Goal: Task Accomplishment & Management: Use online tool/utility

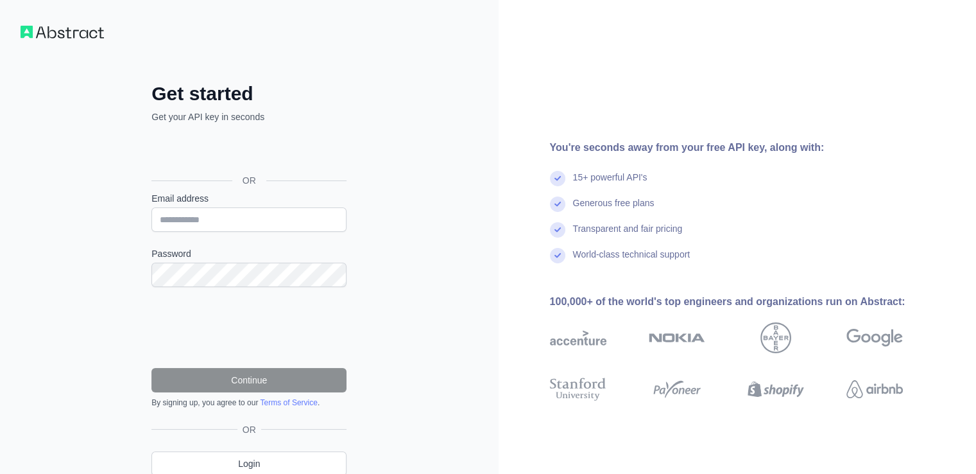
click at [246, 224] on input "Email address" at bounding box center [248, 219] width 195 height 24
type input "**********"
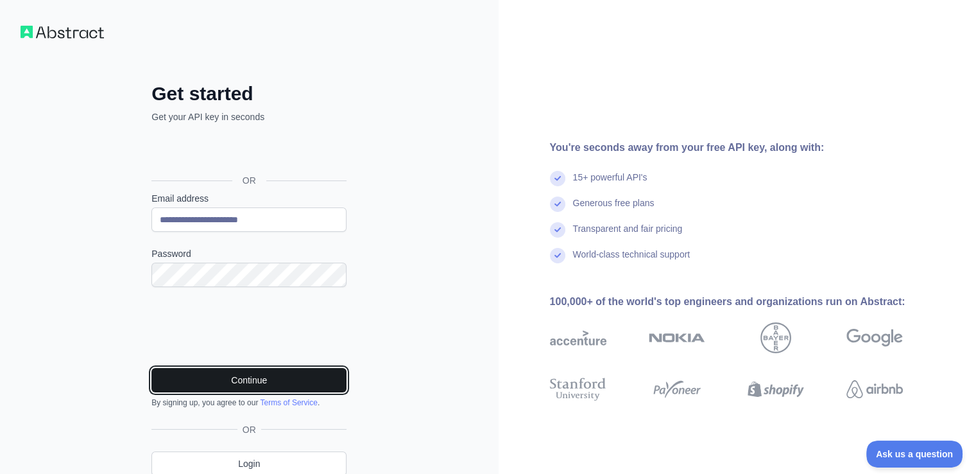
click at [240, 379] on button "Continue" at bounding box center [248, 380] width 195 height 24
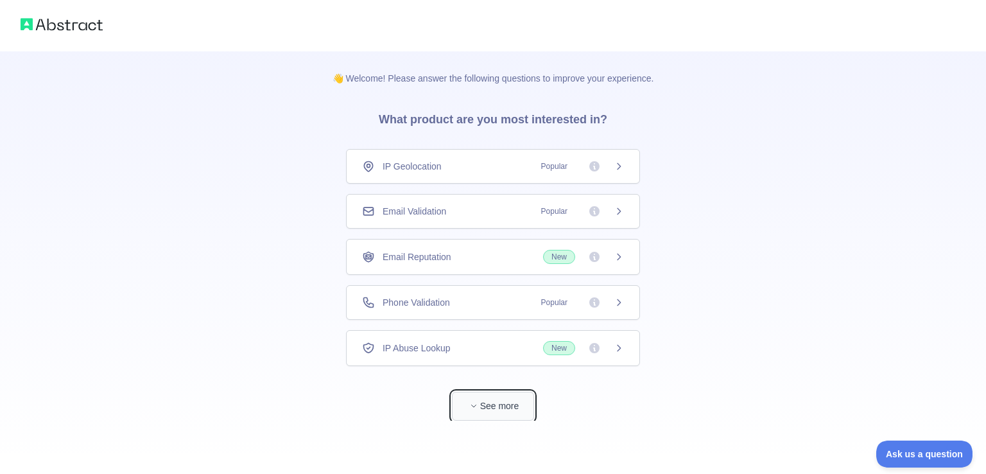
click at [510, 397] on button "See more" at bounding box center [493, 406] width 82 height 29
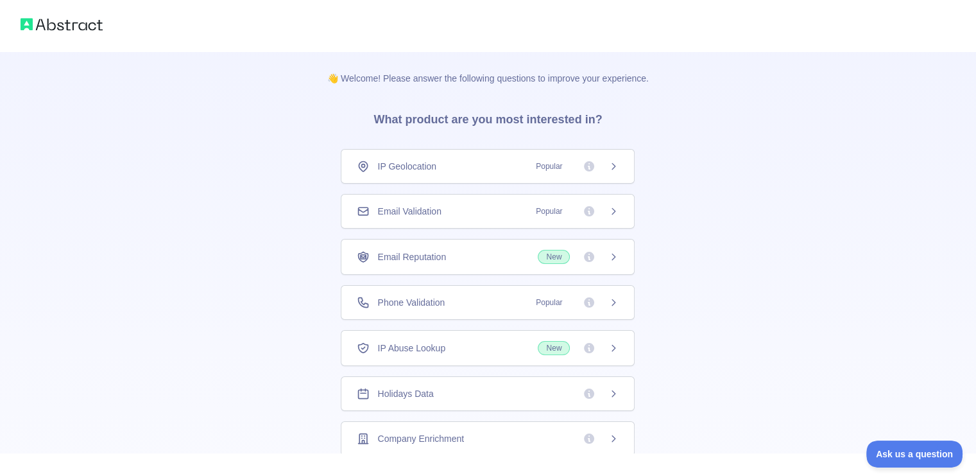
click at [447, 211] on div "Email Validation Popular" at bounding box center [488, 211] width 262 height 13
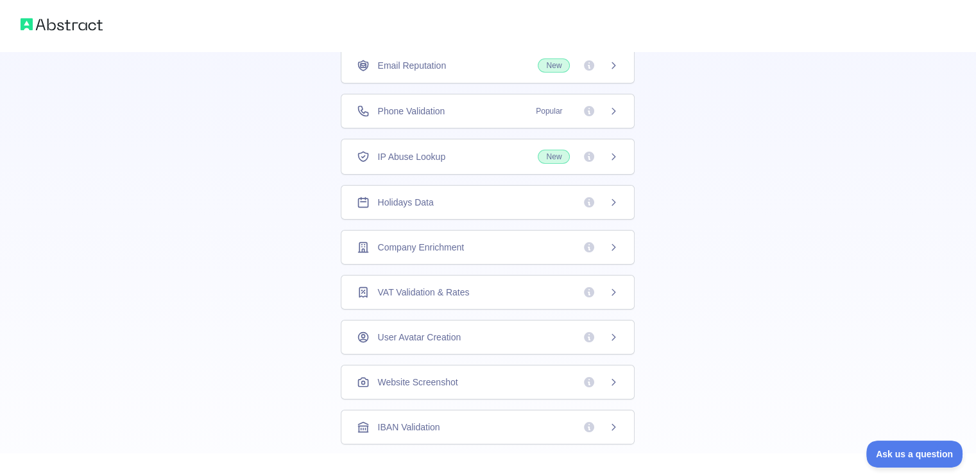
scroll to position [46, 0]
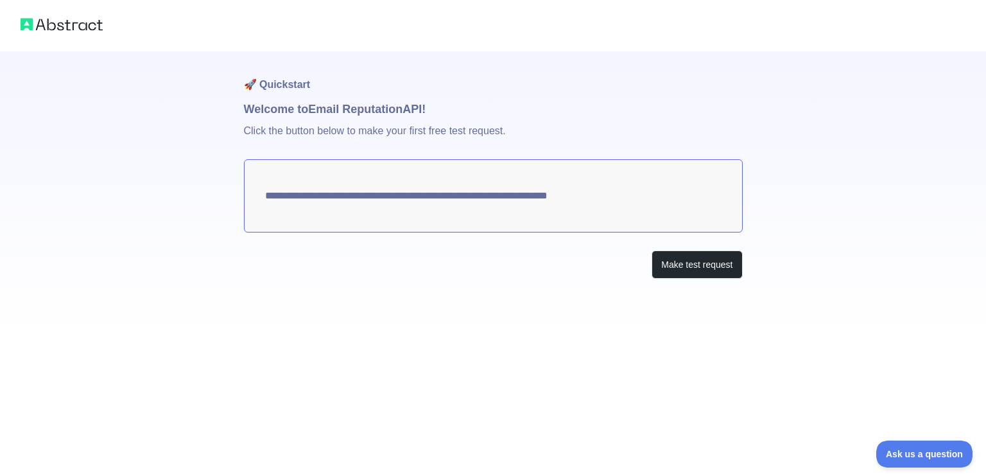
click at [70, 13] on div at bounding box center [493, 25] width 986 height 51
click at [70, 25] on img at bounding box center [62, 24] width 82 height 18
click at [688, 260] on button "Make test request" at bounding box center [696, 264] width 90 height 29
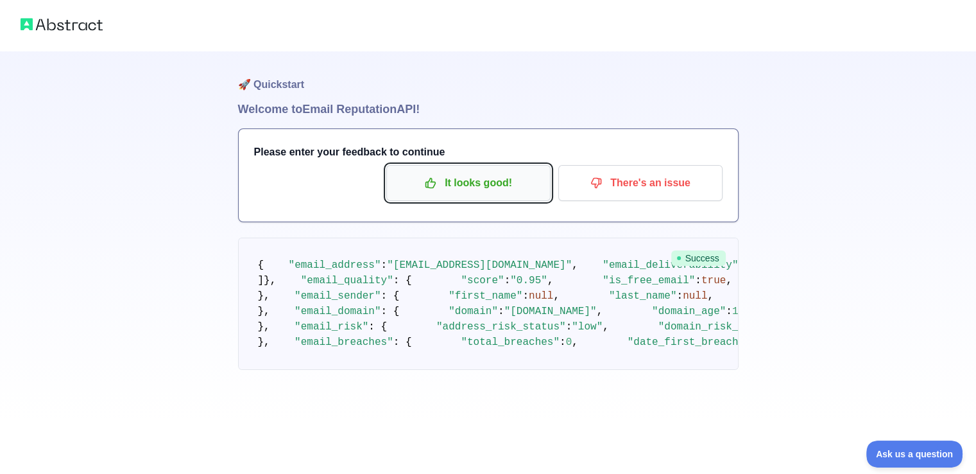
click at [436, 184] on icon "button" at bounding box center [430, 183] width 13 height 13
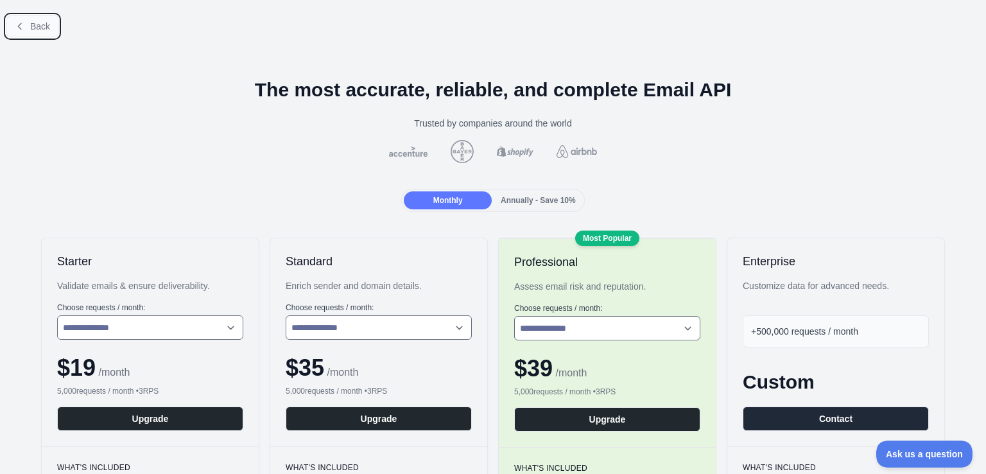
click at [34, 26] on span "Back" at bounding box center [40, 26] width 20 height 10
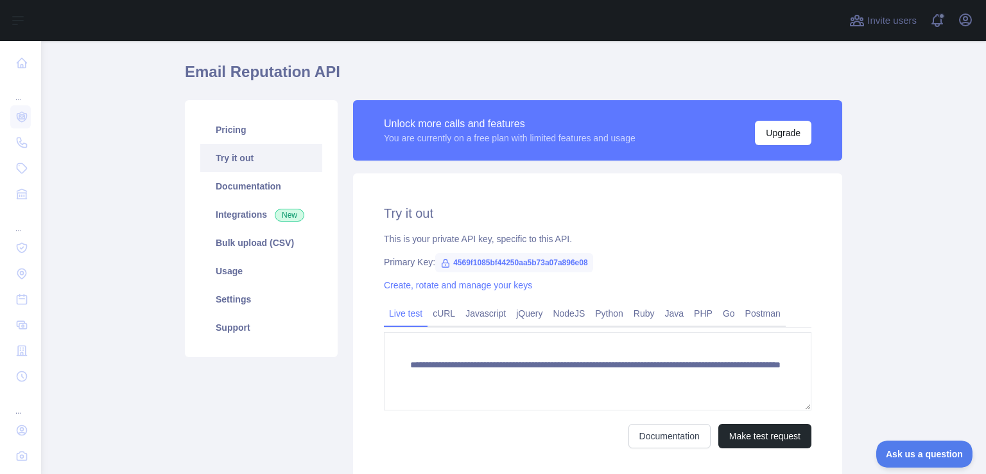
scroll to position [69, 0]
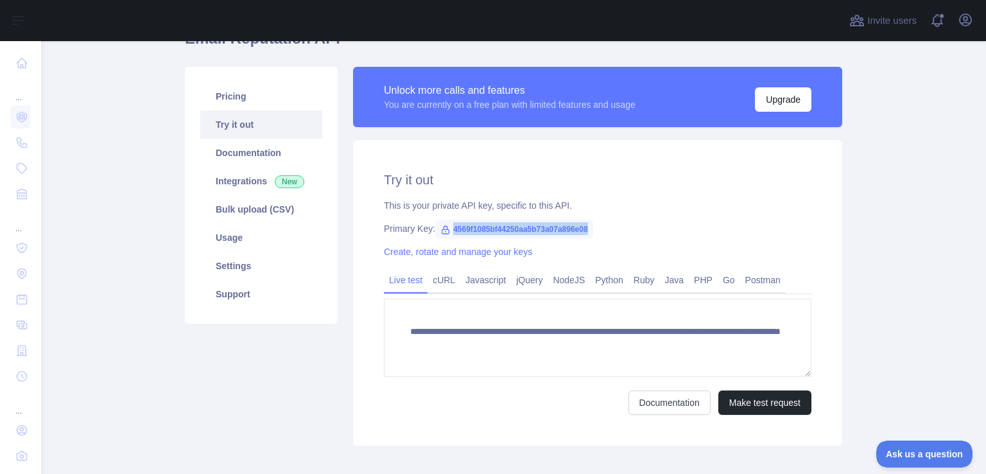
drag, startPoint x: 611, startPoint y: 227, endPoint x: 439, endPoint y: 236, distance: 172.2
click at [439, 235] on div "Primary Key: 4569f1085bf44250aa5b73a07a896e08" at bounding box center [597, 228] width 427 height 13
copy span "4569f1085bf44250aa5b73a07a896e08"
click at [666, 234] on div "Primary Key: 4569f1085bf44250aa5b73a07a896e08" at bounding box center [597, 228] width 427 height 13
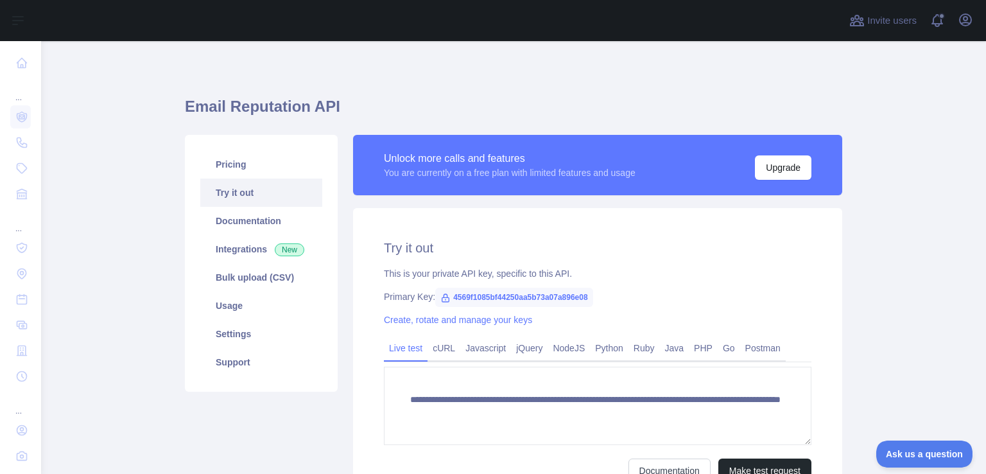
scroll to position [0, 0]
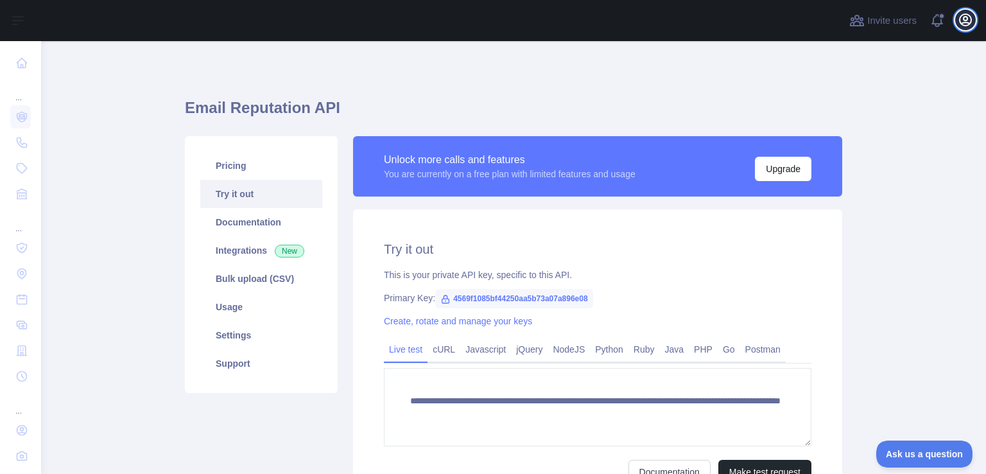
click at [964, 19] on icon "button" at bounding box center [966, 20] width 12 height 12
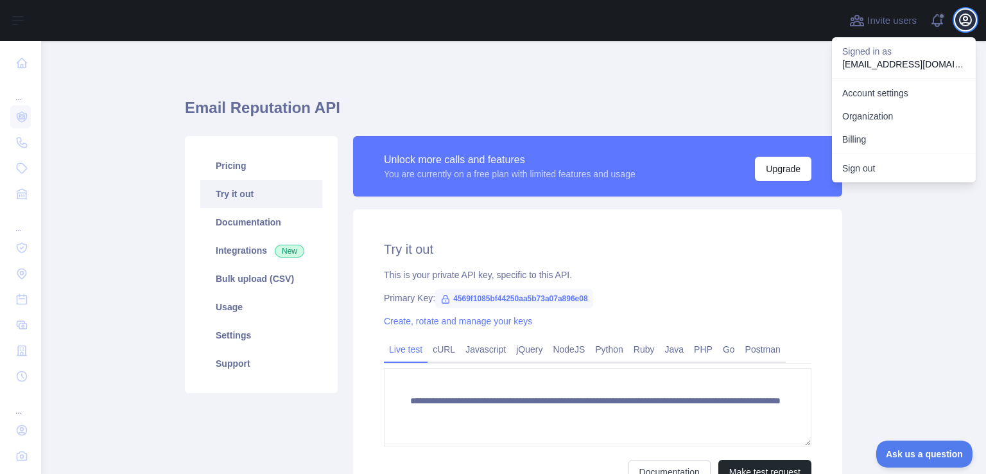
click at [964, 19] on icon "button" at bounding box center [966, 20] width 12 height 12
